Goal: Information Seeking & Learning: Learn about a topic

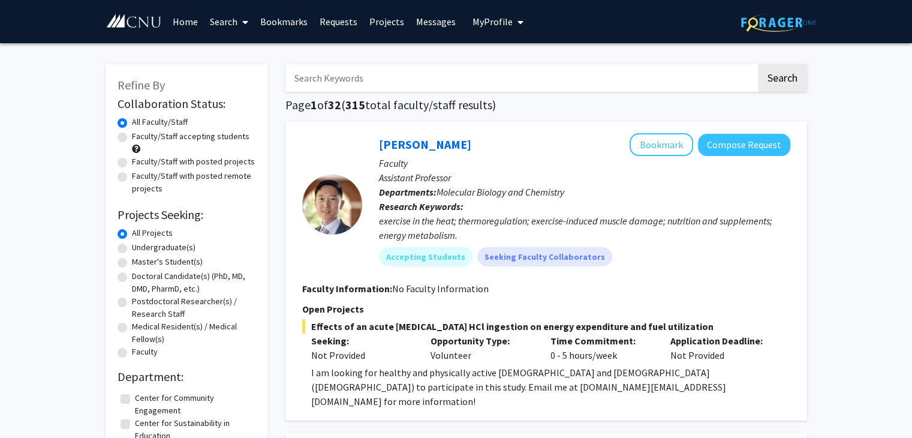
click at [132, 137] on label "Faculty/Staff accepting students" at bounding box center [191, 136] width 118 height 13
click at [132, 137] on input "Faculty/Staff accepting students" at bounding box center [136, 134] width 8 height 8
radio input "true"
click at [132, 161] on label "Faculty/Staff with posted projects" at bounding box center [193, 161] width 123 height 13
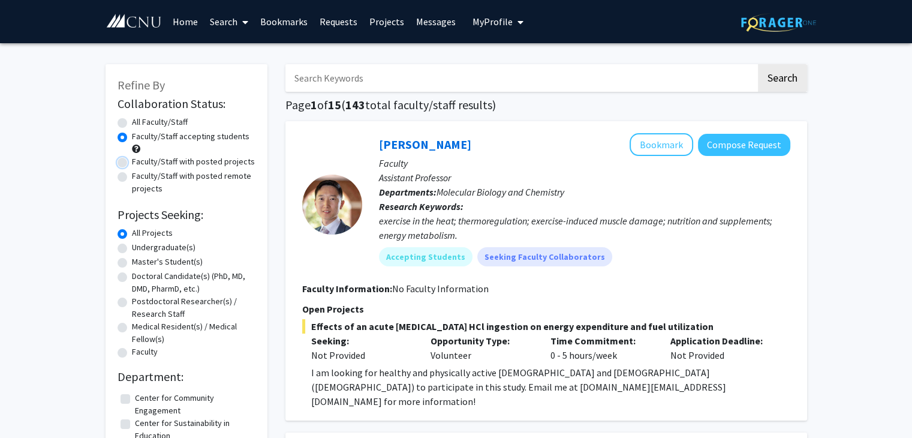
click at [132, 161] on input "Faculty/Staff with posted projects" at bounding box center [136, 159] width 8 height 8
radio input "true"
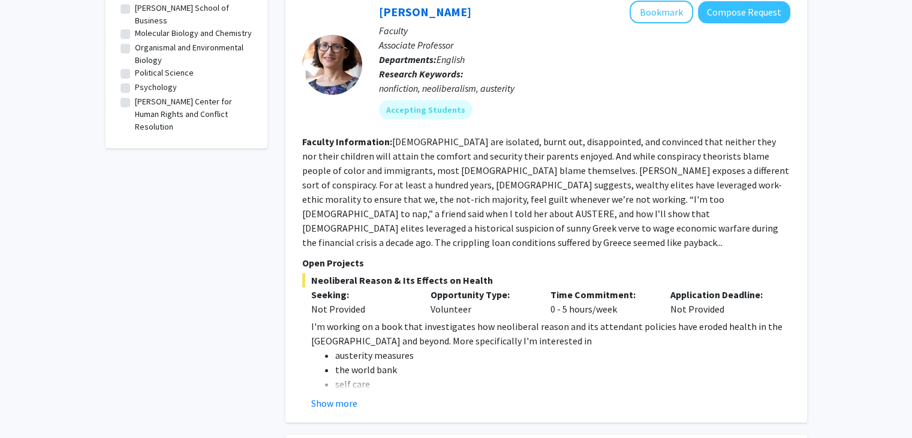
scroll to position [451, 0]
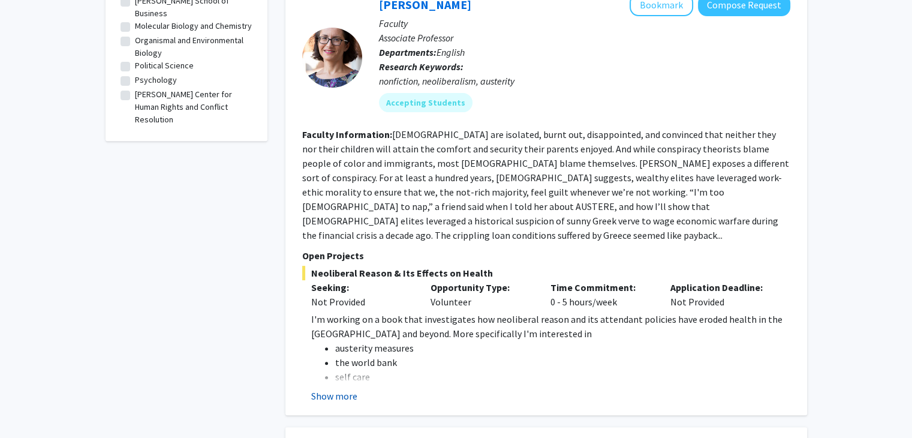
click at [329, 388] on button "Show more" at bounding box center [334, 395] width 46 height 14
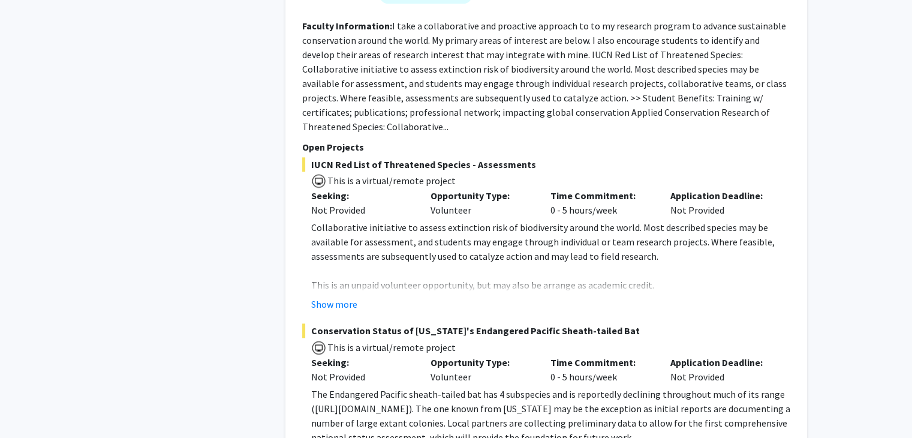
scroll to position [1456, 0]
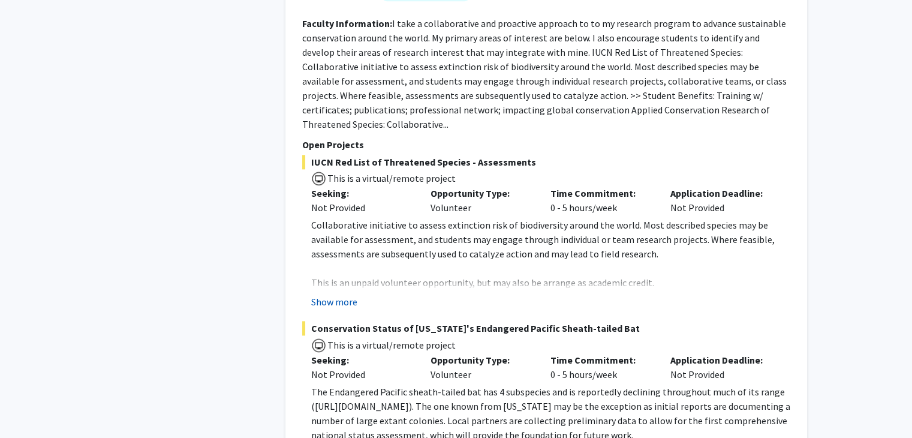
click at [329, 294] on button "Show more" at bounding box center [334, 301] width 46 height 14
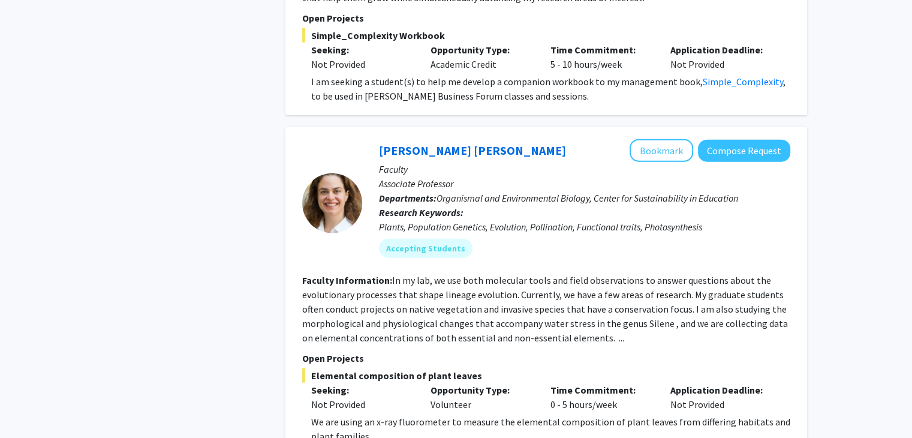
scroll to position [2866, 0]
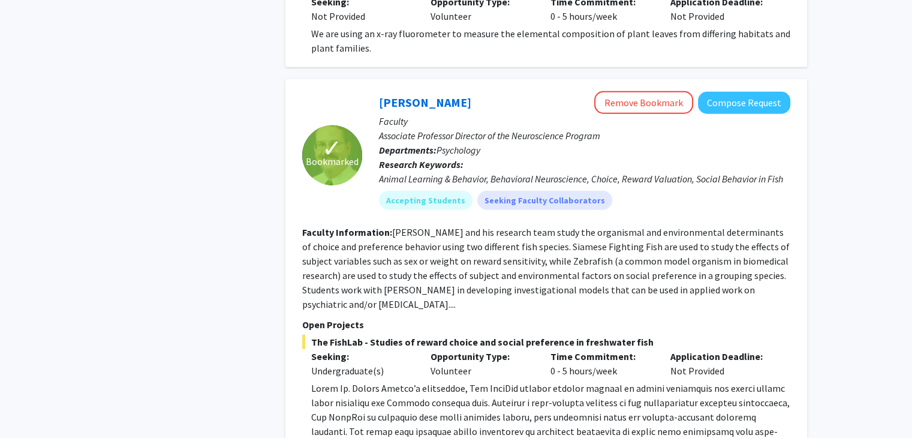
scroll to position [3245, 0]
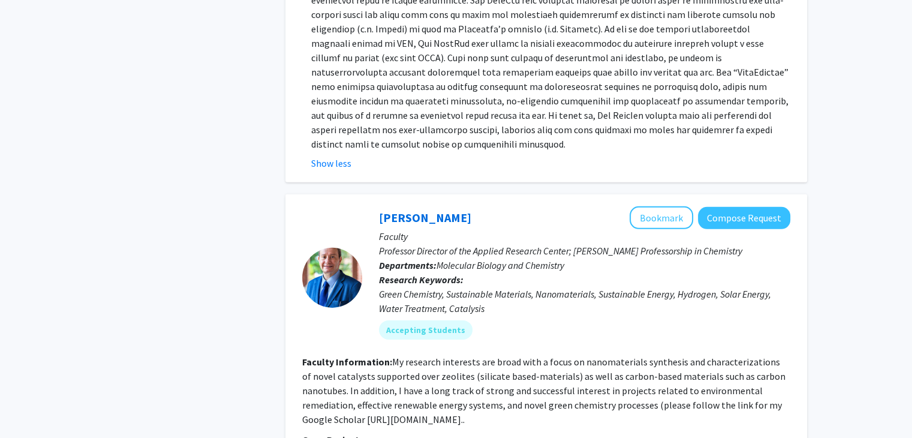
scroll to position [3719, 0]
click at [333, 246] on div at bounding box center [332, 276] width 60 height 60
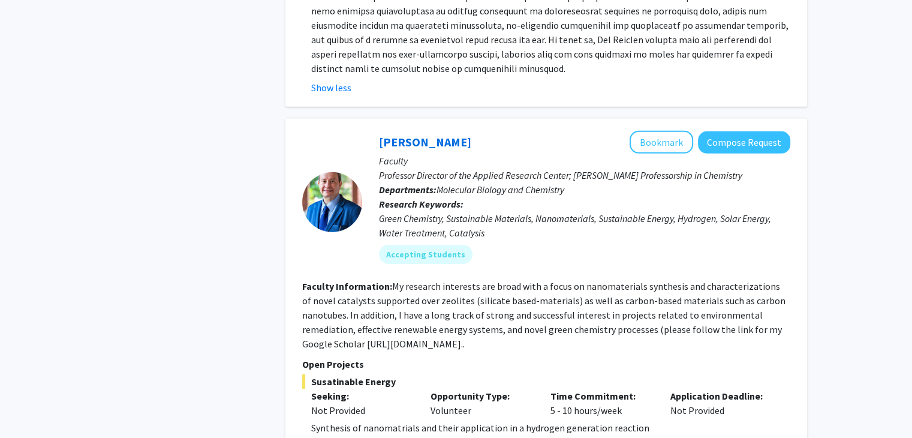
scroll to position [3846, 0]
